Goal: Task Accomplishment & Management: Complete application form

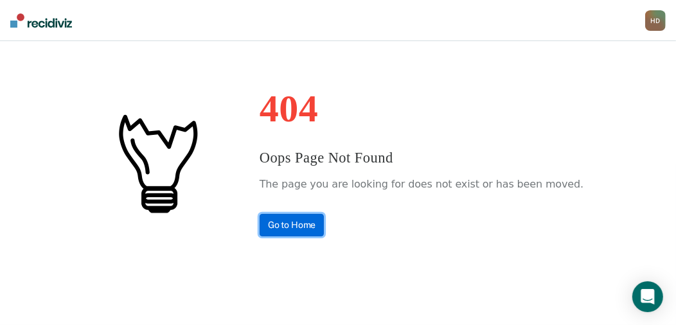
click at [308, 222] on link "Go to Home" at bounding box center [291, 225] width 65 height 22
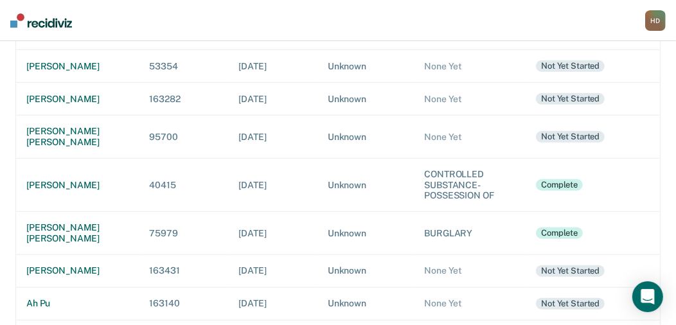
scroll to position [577, 0]
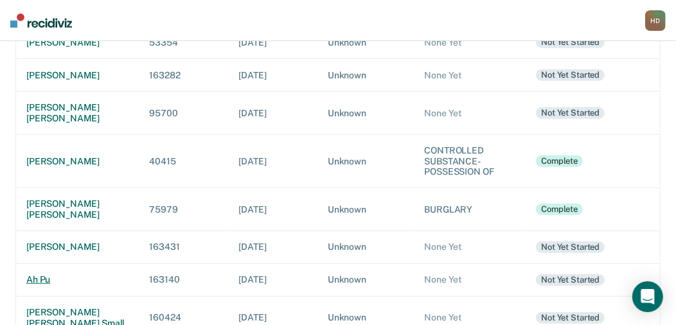
click at [33, 274] on div "ah pu" at bounding box center [77, 279] width 103 height 11
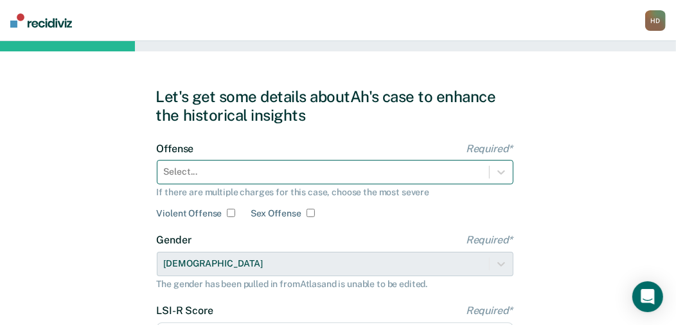
click at [319, 171] on div "Select..." at bounding box center [335, 172] width 356 height 24
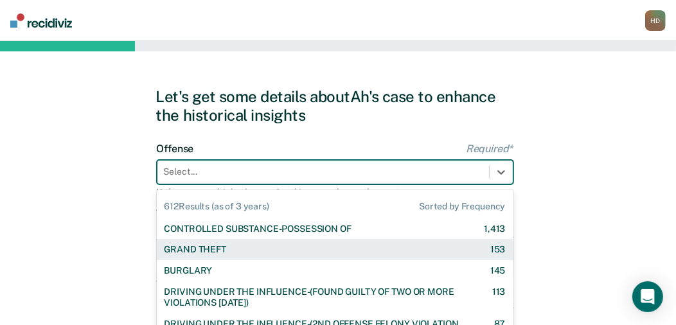
scroll to position [88, 0]
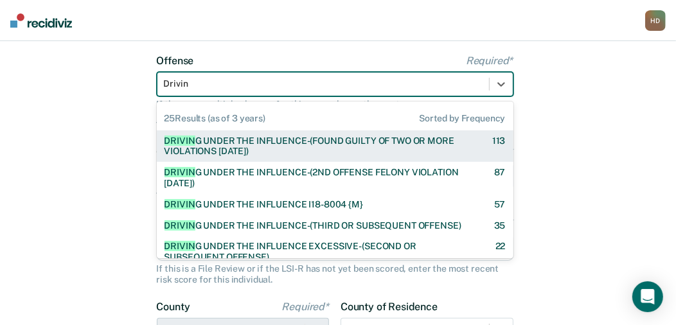
type input "Driving"
click at [229, 140] on div "DRIVING UNDER THE INFLUENCE-(FOUND GUILTY OF TWO OR MORE VIOLATIONS WITHIN 10 Y…" at bounding box center [316, 147] width 305 height 22
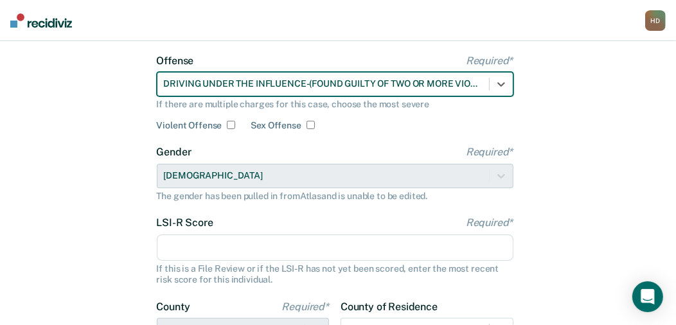
click at [200, 247] on input "LSI-R Score Required*" at bounding box center [335, 247] width 356 height 27
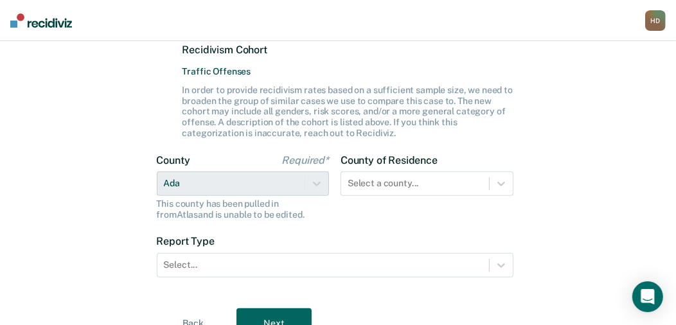
scroll to position [404, 0]
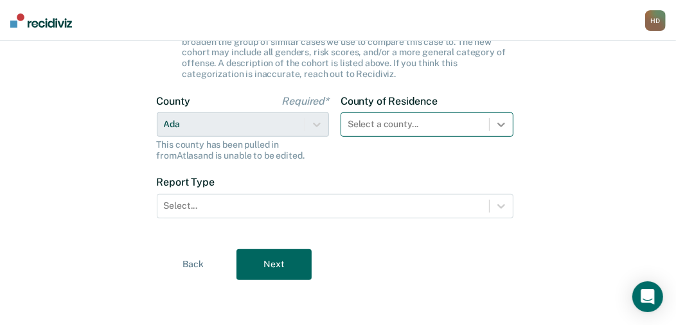
type input "19"
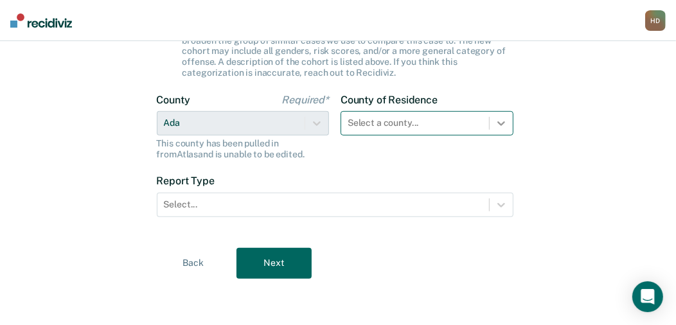
click at [500, 120] on icon at bounding box center [501, 123] width 13 height 13
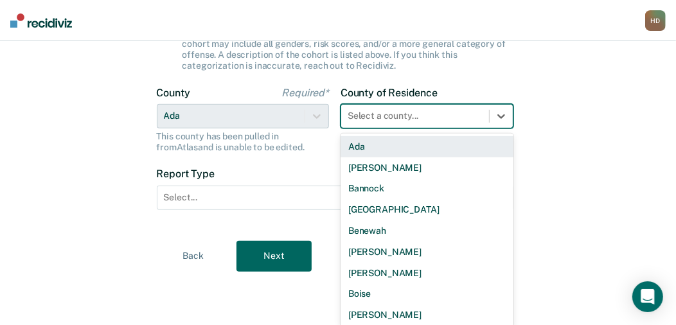
click at [365, 142] on div "Ada" at bounding box center [426, 146] width 173 height 21
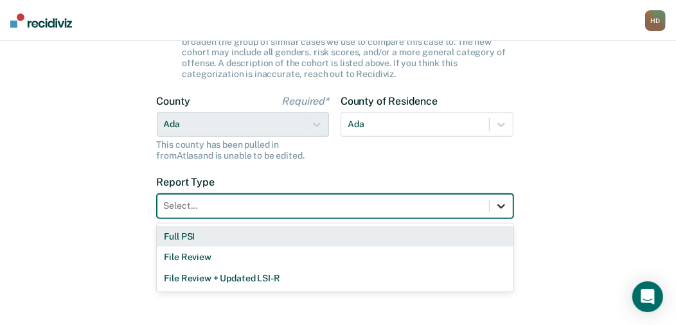
click at [505, 206] on icon at bounding box center [501, 206] width 13 height 13
click at [193, 236] on div "Full PSI" at bounding box center [335, 236] width 356 height 21
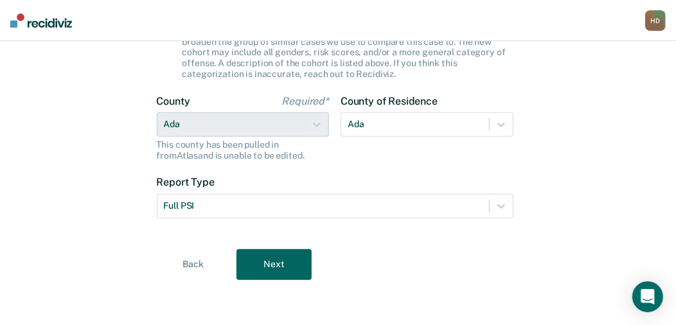
click at [280, 265] on button "Next" at bounding box center [273, 264] width 75 height 31
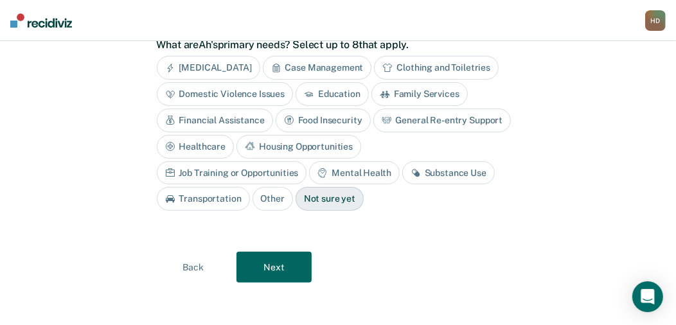
click at [328, 63] on div "Case Management" at bounding box center [317, 68] width 109 height 24
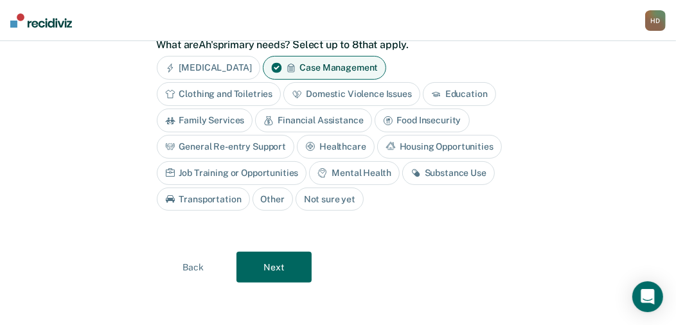
click at [451, 87] on div "Education" at bounding box center [459, 94] width 73 height 24
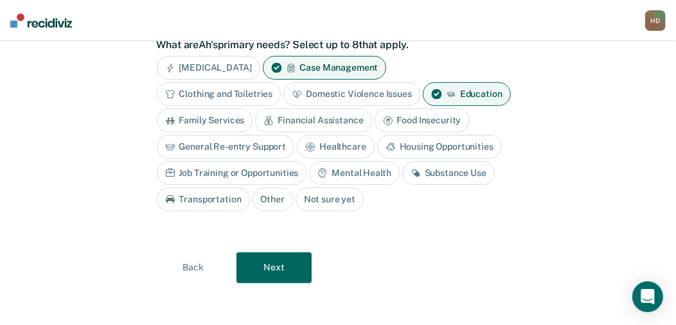
click at [430, 139] on div "Housing Opportunities" at bounding box center [439, 147] width 125 height 24
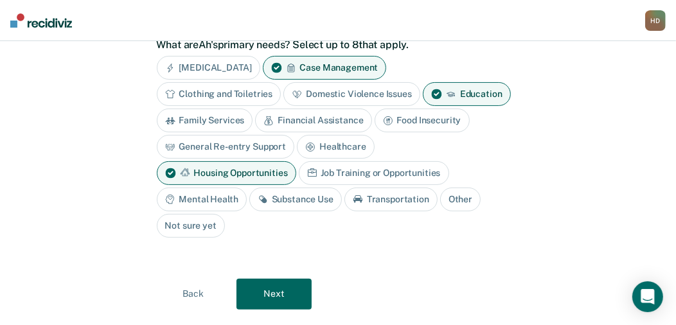
click at [342, 188] on div "Substance Use" at bounding box center [295, 200] width 92 height 24
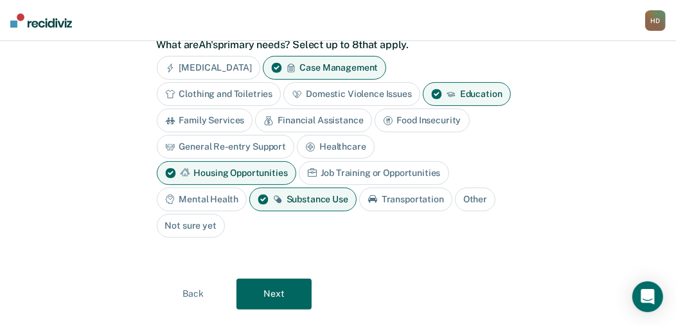
click at [359, 198] on div "Transportation" at bounding box center [405, 200] width 93 height 24
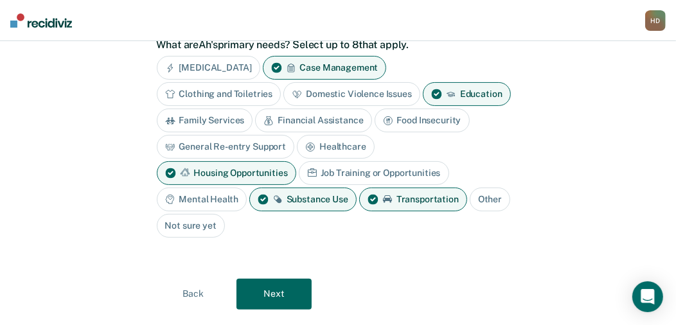
click at [268, 279] on button "Next" at bounding box center [273, 294] width 75 height 31
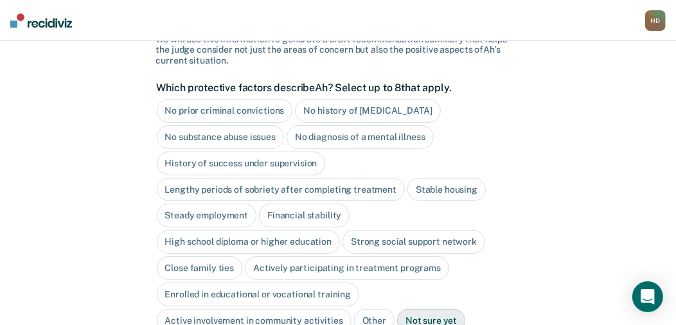
scroll to position [89, 0]
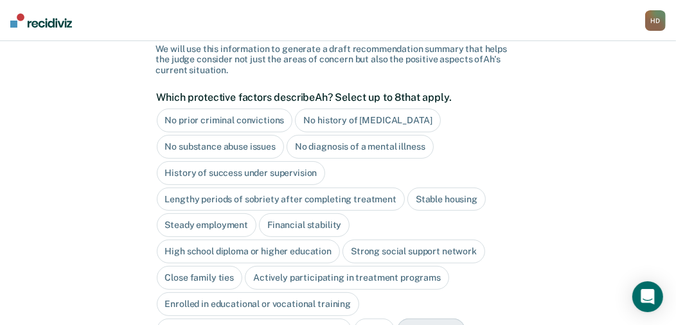
click at [362, 115] on div "No history of violent behavior" at bounding box center [367, 121] width 145 height 24
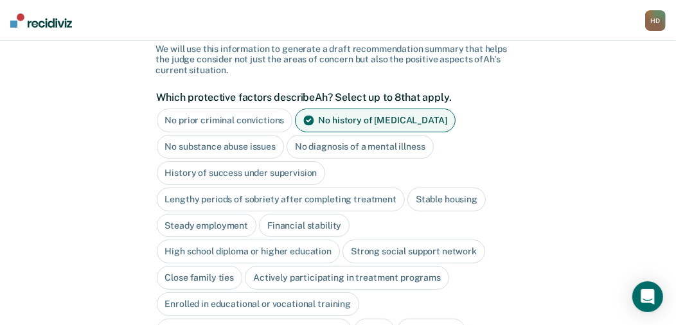
click at [362, 139] on div "No diagnosis of a mental illness" at bounding box center [359, 147] width 147 height 24
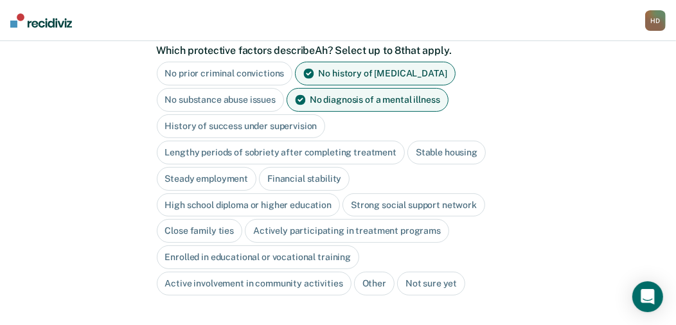
scroll to position [153, 0]
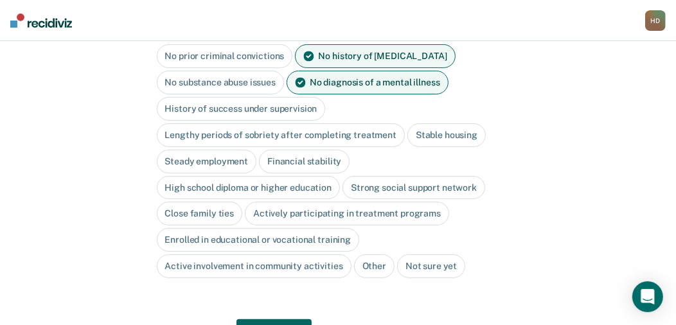
click at [346, 127] on div "Lengthy periods of sobriety after completing treatment" at bounding box center [281, 135] width 248 height 24
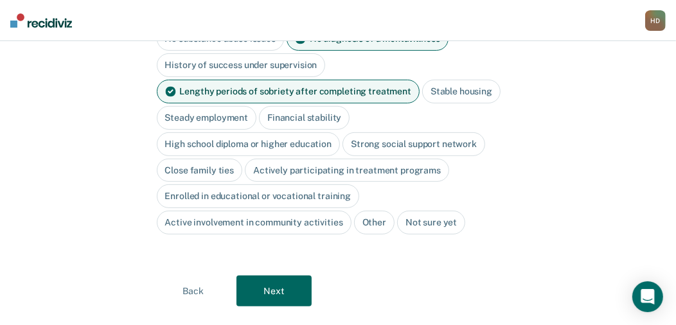
scroll to position [217, 0]
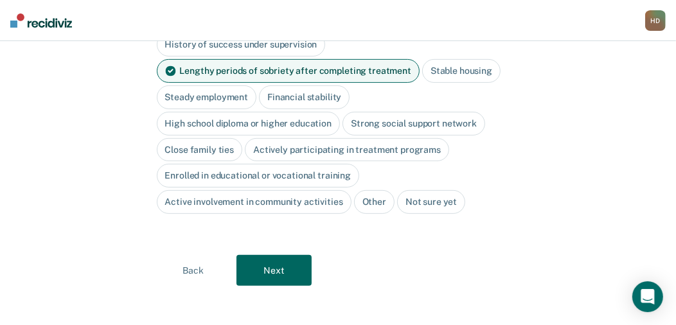
click at [274, 198] on div "Active involvement in community activities" at bounding box center [254, 202] width 195 height 24
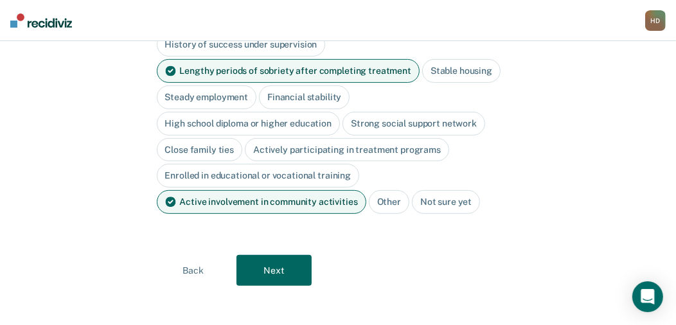
click at [204, 142] on div "Close family ties" at bounding box center [200, 150] width 86 height 24
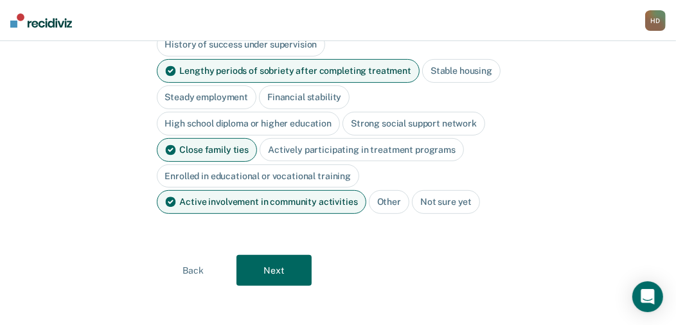
click at [277, 268] on button "Next" at bounding box center [273, 270] width 75 height 31
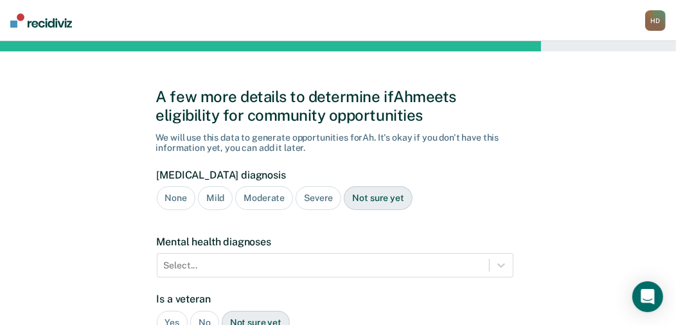
scroll to position [64, 0]
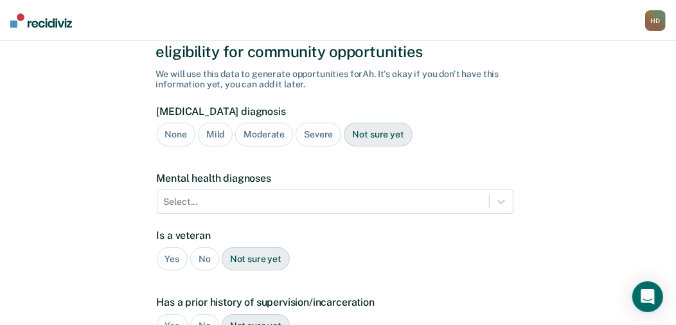
click at [371, 134] on div "Not sure yet" at bounding box center [378, 135] width 68 height 24
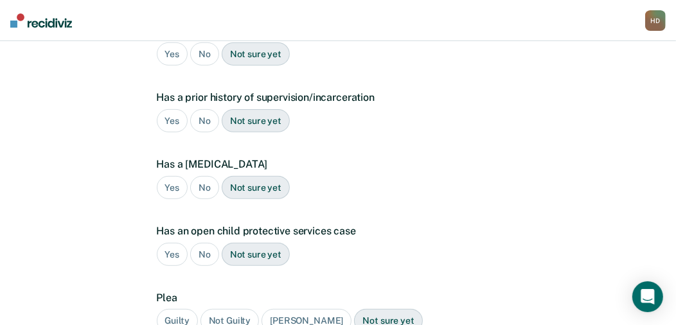
scroll to position [390, 0]
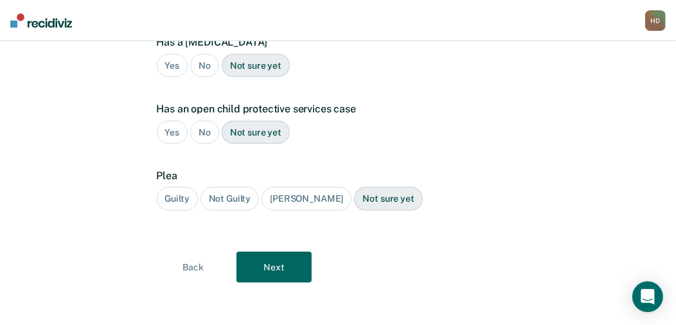
click at [187, 258] on button "Back" at bounding box center [193, 267] width 75 height 31
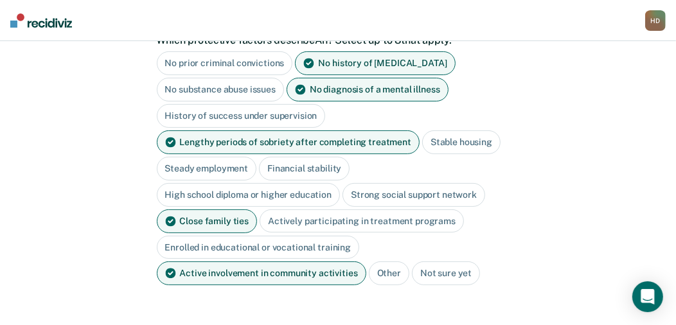
scroll to position [219, 0]
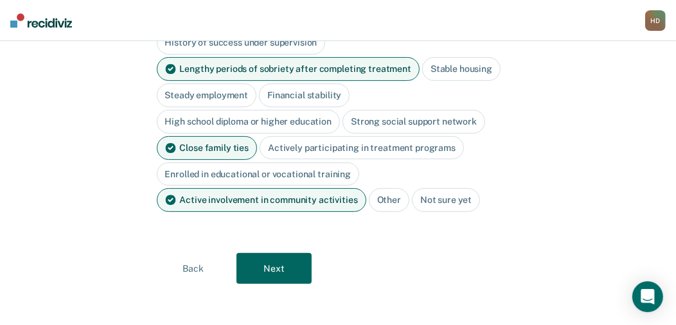
click at [183, 259] on button "Back" at bounding box center [193, 268] width 75 height 31
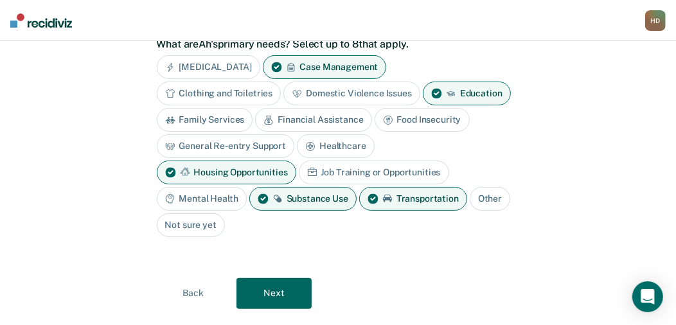
scroll to position [67, 0]
click at [269, 278] on button "Next" at bounding box center [273, 293] width 75 height 31
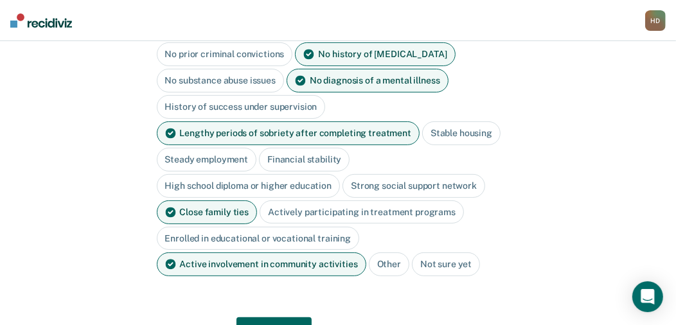
scroll to position [219, 0]
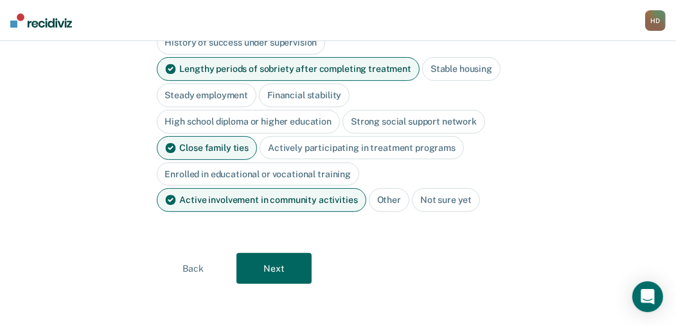
click at [259, 254] on button "Next" at bounding box center [273, 268] width 75 height 31
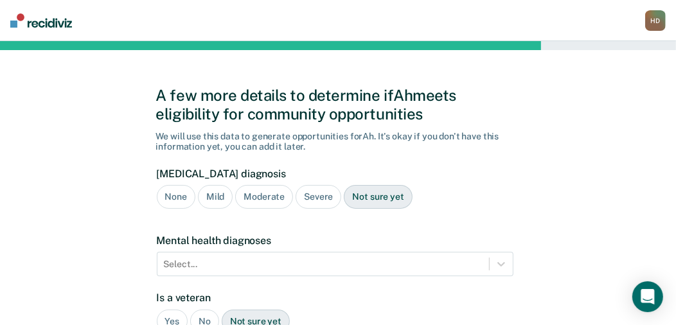
scroll to position [64, 0]
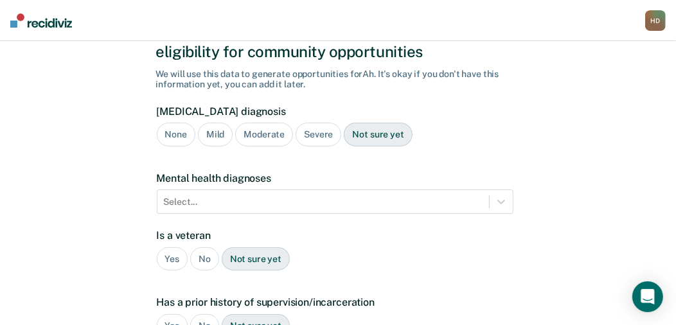
click at [369, 130] on div "Not sure yet" at bounding box center [378, 135] width 68 height 24
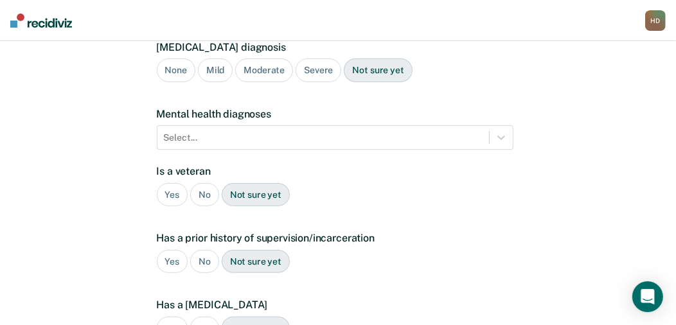
click at [205, 191] on div "No" at bounding box center [204, 195] width 29 height 24
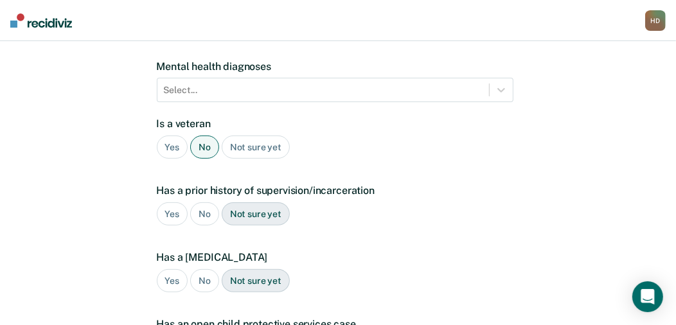
scroll to position [193, 0]
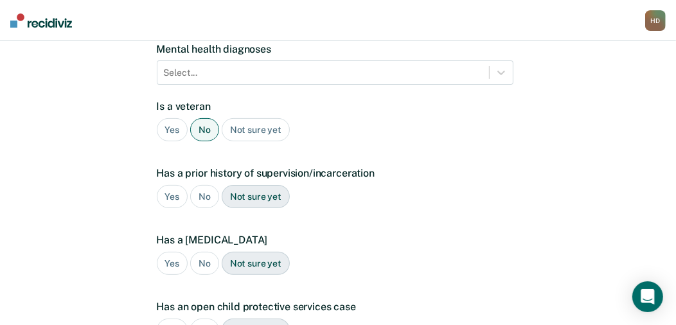
click at [174, 190] on div "Yes" at bounding box center [172, 197] width 31 height 24
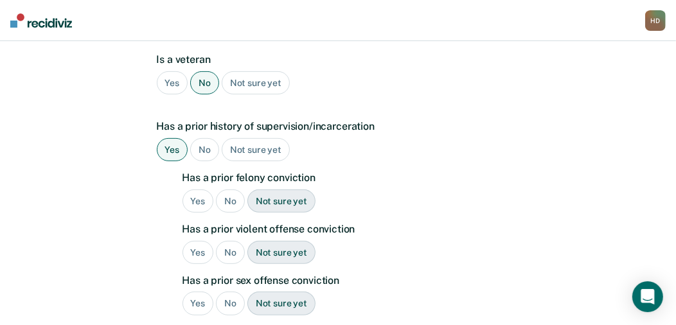
scroll to position [256, 0]
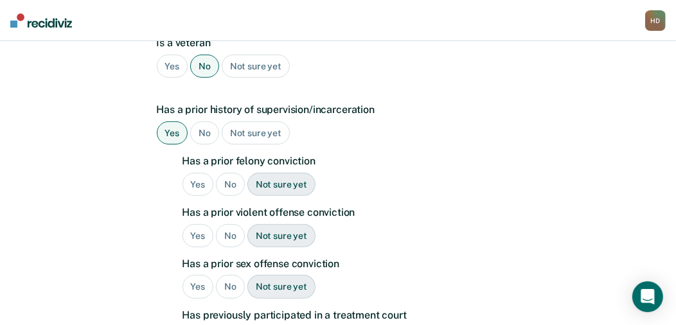
click at [229, 182] on div "No" at bounding box center [230, 185] width 29 height 24
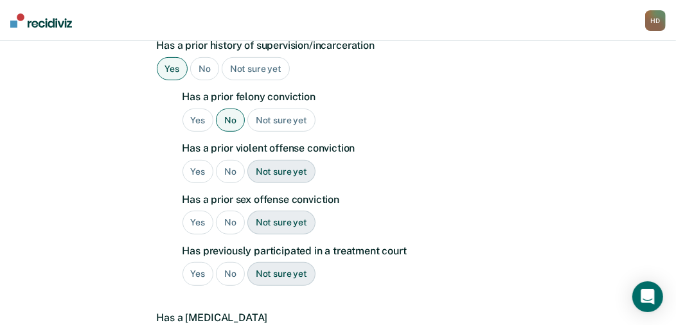
click at [226, 171] on div "No" at bounding box center [230, 172] width 29 height 24
click at [225, 215] on div "No" at bounding box center [230, 223] width 29 height 24
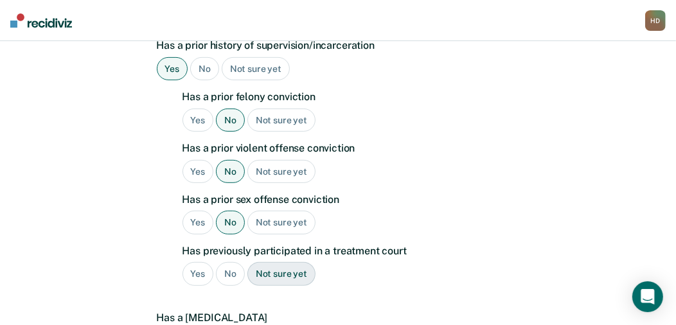
click at [220, 270] on div "No" at bounding box center [230, 274] width 29 height 24
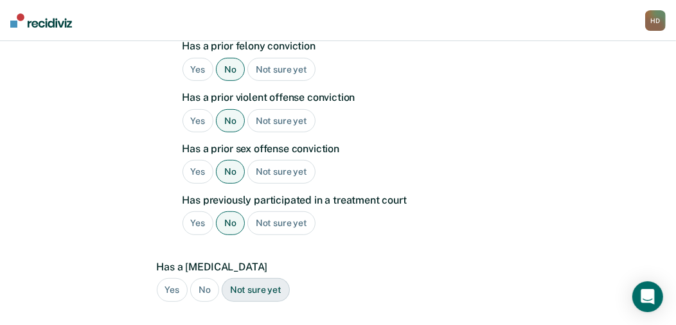
scroll to position [450, 0]
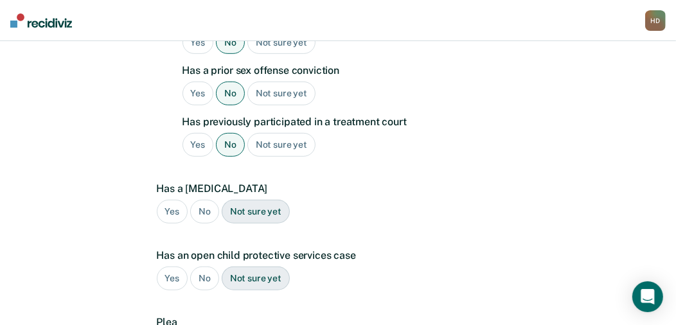
click at [200, 204] on div "No" at bounding box center [204, 212] width 29 height 24
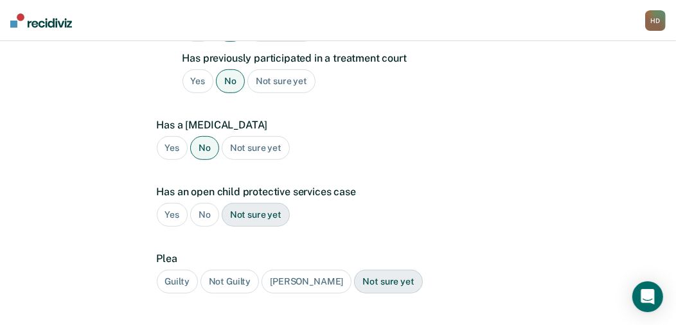
click at [201, 211] on div "No" at bounding box center [204, 215] width 29 height 24
click at [169, 274] on div "Guilty" at bounding box center [177, 282] width 41 height 24
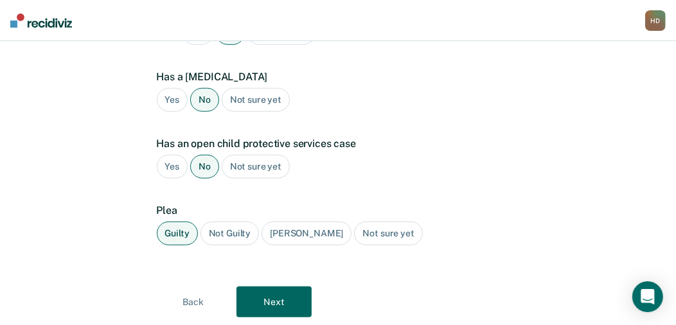
scroll to position [593, 0]
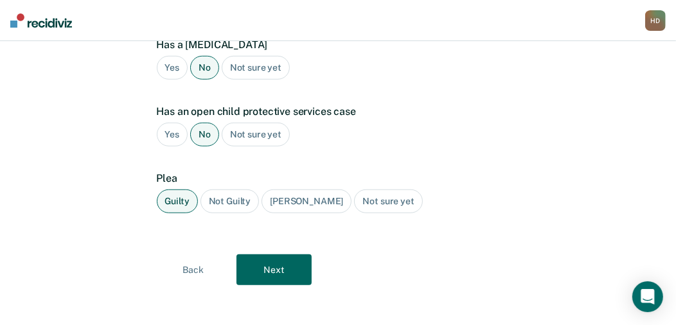
click at [282, 257] on button "Next" at bounding box center [273, 269] width 75 height 31
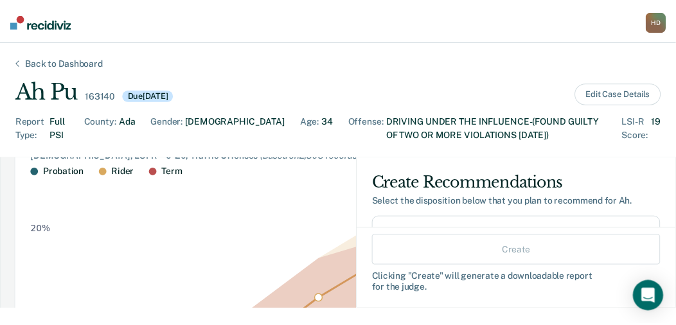
scroll to position [64, 0]
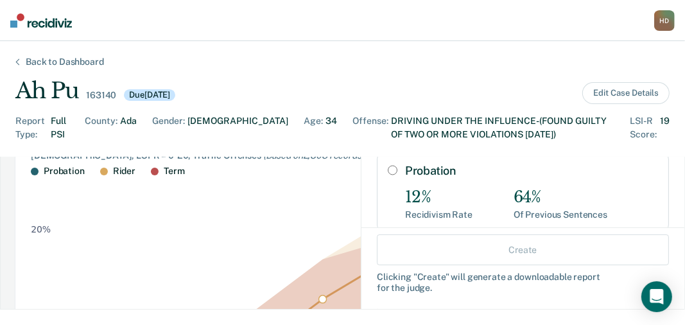
click at [388, 169] on input "Probation" at bounding box center [393, 170] width 10 height 10
radio input "true"
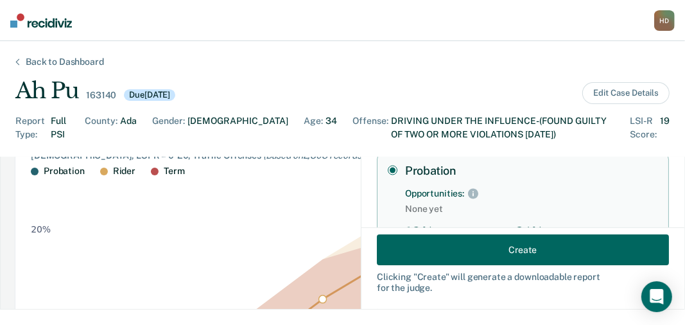
click at [459, 248] on button "Create" at bounding box center [523, 249] width 292 height 31
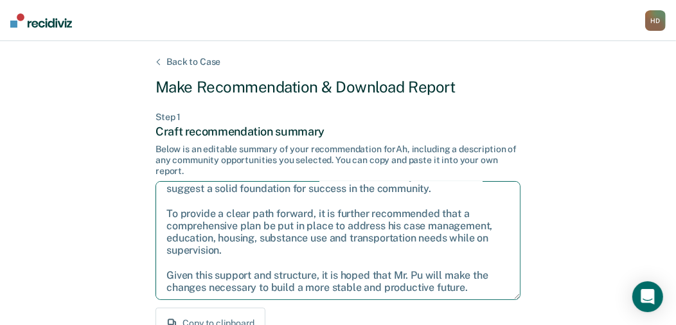
scroll to position [69, 0]
drag, startPoint x: 167, startPoint y: 196, endPoint x: 486, endPoint y: 261, distance: 325.7
click at [486, 279] on textarea "After careful consideration of the details of this case, it is recommended that…" at bounding box center [337, 240] width 365 height 119
click at [371, 267] on textarea "After careful consideration of the details of this case, it is recommended that…" at bounding box center [337, 240] width 365 height 119
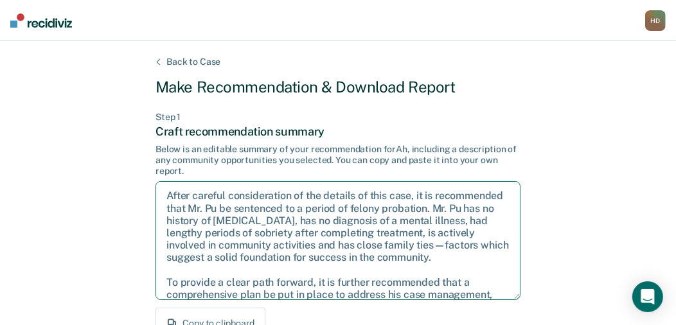
drag, startPoint x: 471, startPoint y: 286, endPoint x: 137, endPoint y: 161, distance: 356.3
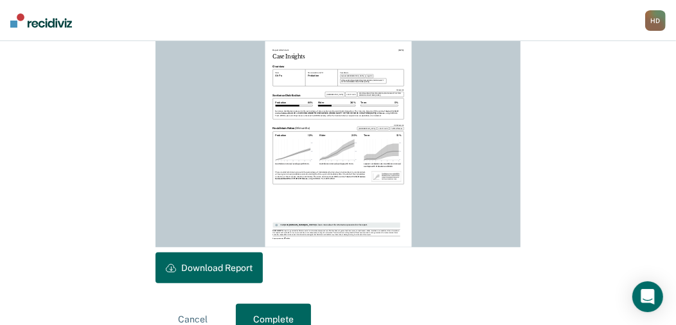
scroll to position [407, 0]
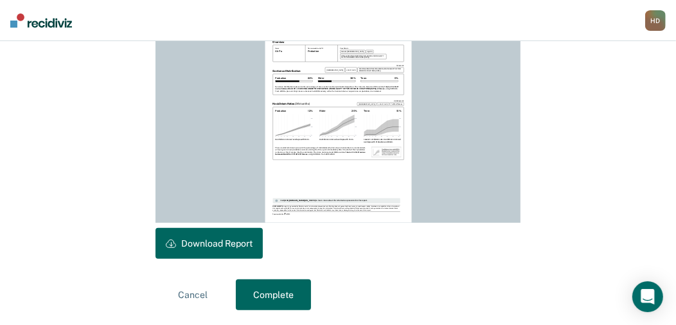
click at [193, 239] on button "Download Report" at bounding box center [208, 243] width 107 height 31
click at [272, 302] on button "Complete" at bounding box center [273, 294] width 75 height 31
click at [270, 290] on button "Complete" at bounding box center [273, 294] width 75 height 31
